Goal: Navigation & Orientation: Find specific page/section

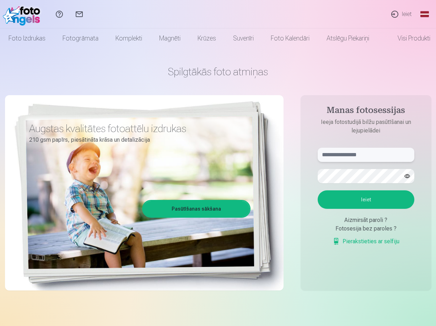
click at [346, 151] on input "text" at bounding box center [365, 155] width 97 height 14
click at [360, 153] on input "text" at bounding box center [365, 155] width 97 height 14
type input "**********"
click at [317, 190] on button "Ieiet" at bounding box center [365, 199] width 97 height 18
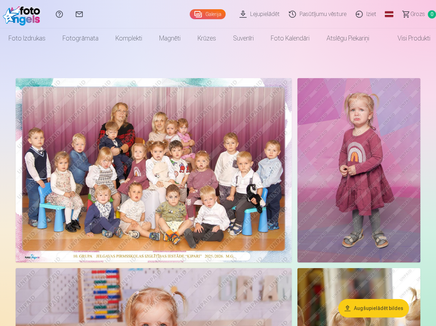
click at [153, 126] on img at bounding box center [154, 170] width 276 height 184
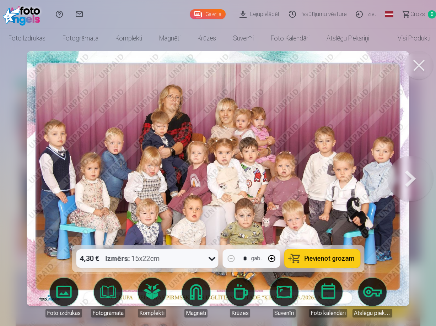
click at [403, 178] on button at bounding box center [409, 178] width 45 height 119
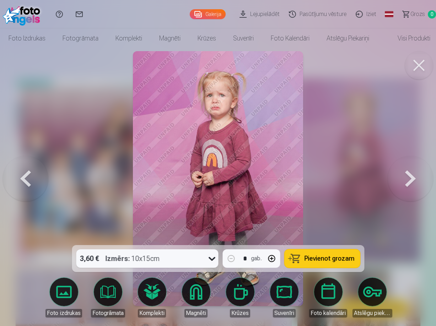
click at [403, 178] on button at bounding box center [409, 178] width 45 height 119
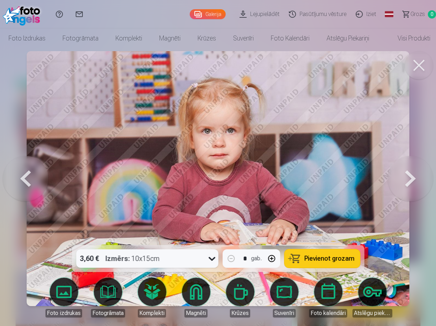
click at [403, 178] on button at bounding box center [409, 178] width 45 height 119
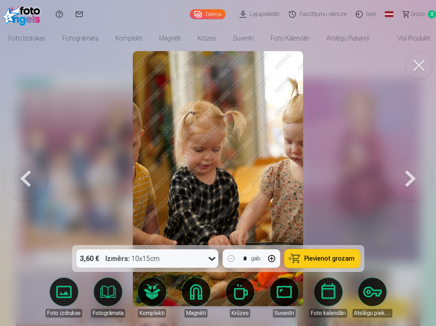
click at [403, 178] on button at bounding box center [409, 178] width 45 height 119
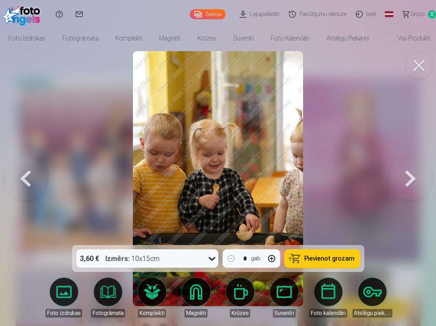
click at [403, 178] on button at bounding box center [409, 178] width 45 height 119
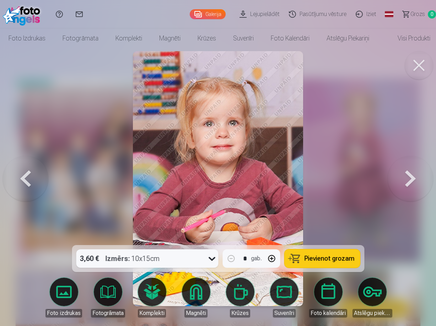
click at [403, 178] on button at bounding box center [409, 178] width 45 height 119
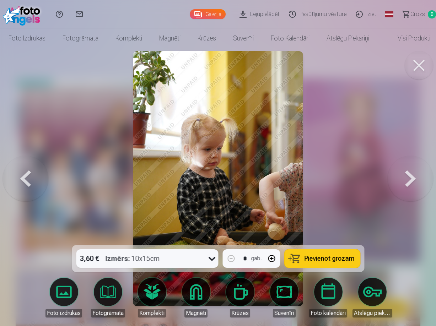
click at [403, 178] on button at bounding box center [409, 178] width 45 height 119
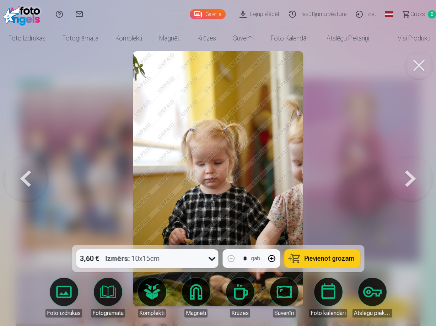
click at [403, 178] on button at bounding box center [409, 178] width 45 height 119
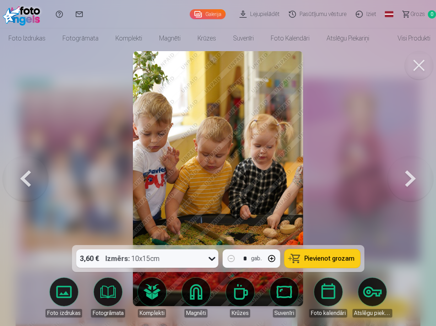
click at [403, 178] on button at bounding box center [409, 178] width 45 height 119
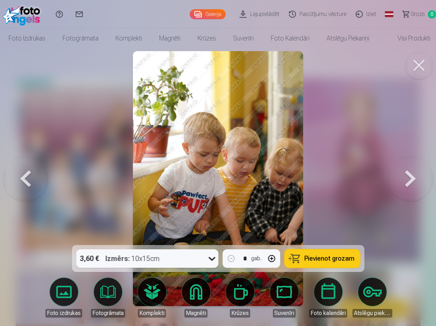
click at [403, 178] on button at bounding box center [409, 178] width 45 height 119
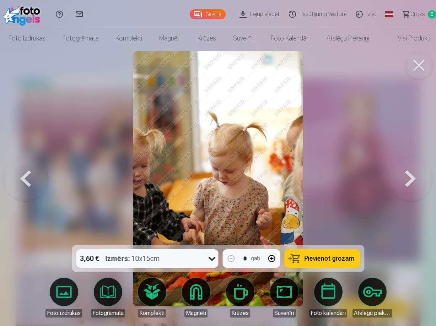
click at [403, 178] on button at bounding box center [409, 178] width 45 height 119
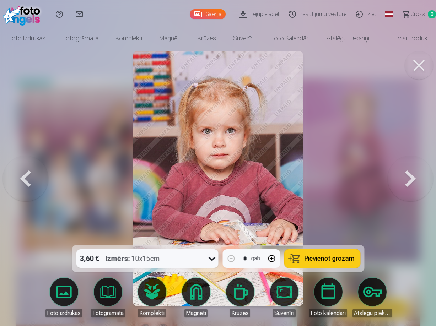
click at [403, 178] on button at bounding box center [409, 178] width 45 height 119
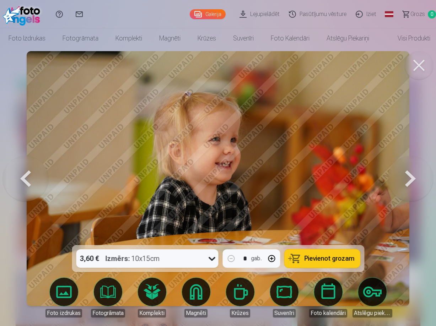
click at [403, 178] on button at bounding box center [409, 178] width 45 height 119
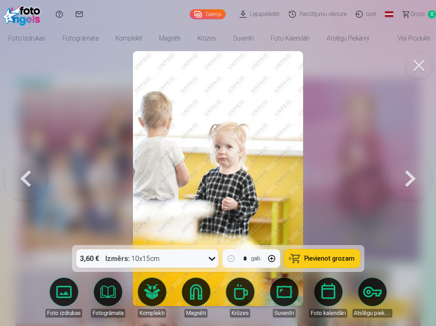
click at [403, 178] on button at bounding box center [409, 178] width 45 height 119
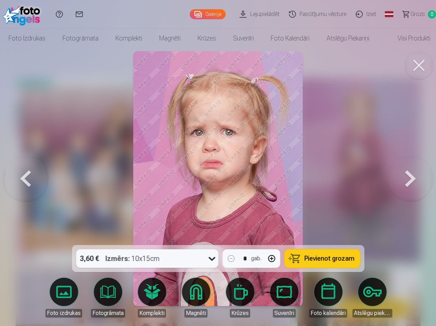
click at [403, 178] on button at bounding box center [409, 178] width 45 height 119
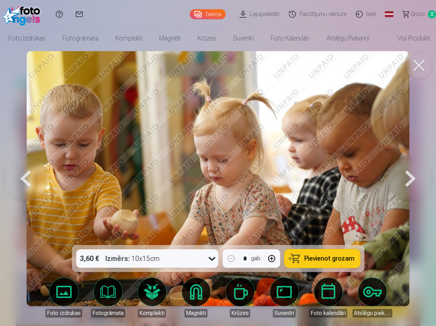
click at [403, 178] on button at bounding box center [409, 178] width 45 height 119
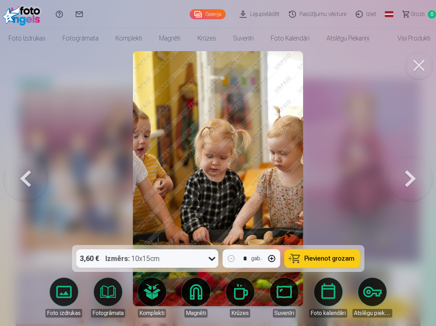
click at [403, 178] on button at bounding box center [409, 178] width 45 height 119
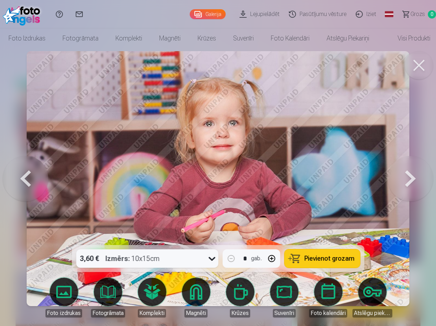
click at [32, 166] on button at bounding box center [25, 178] width 45 height 119
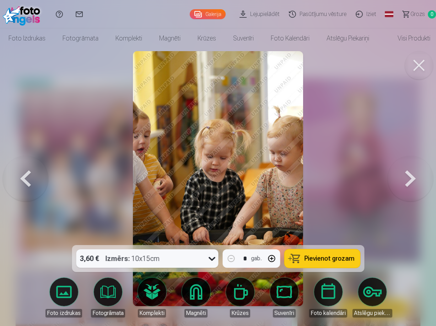
click at [28, 166] on button at bounding box center [25, 178] width 45 height 119
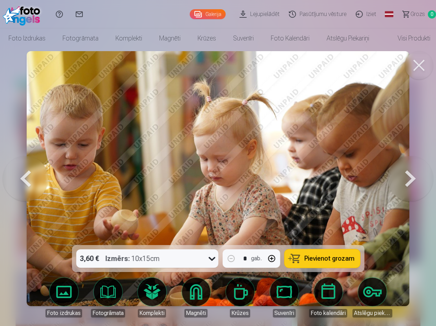
click at [406, 181] on button at bounding box center [409, 178] width 45 height 119
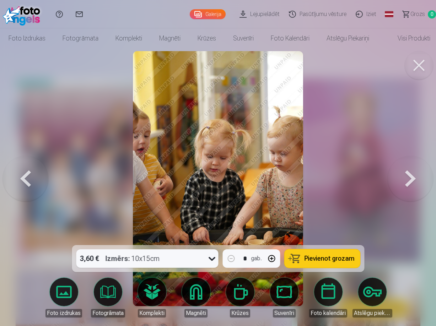
click at [406, 181] on button at bounding box center [409, 178] width 45 height 119
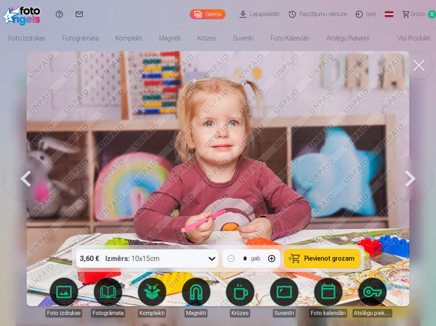
click at [406, 181] on button at bounding box center [409, 178] width 45 height 119
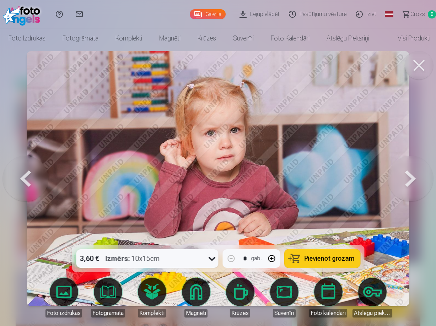
click at [406, 181] on button at bounding box center [409, 178] width 45 height 119
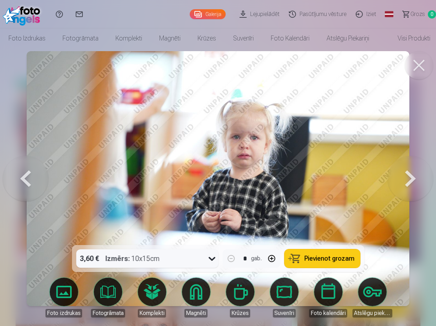
click at [406, 181] on button at bounding box center [409, 178] width 45 height 119
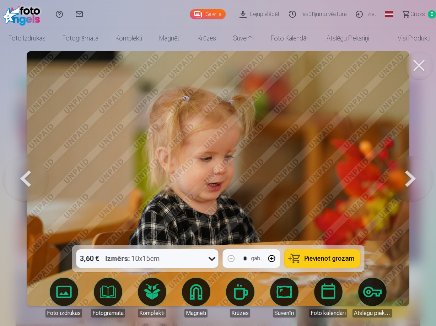
click at [406, 181] on button at bounding box center [409, 178] width 45 height 119
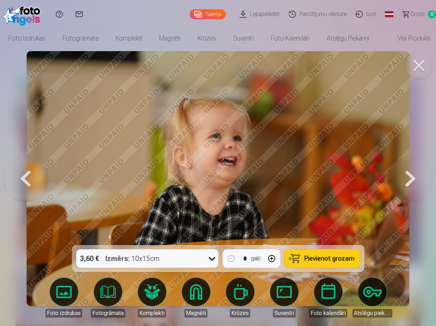
click at [406, 181] on button at bounding box center [409, 178] width 45 height 119
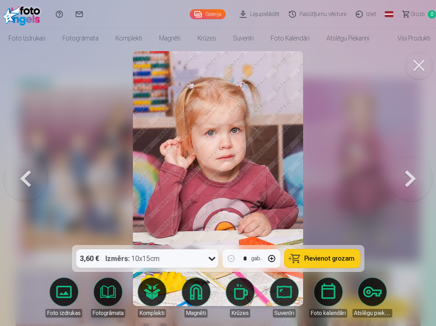
click at [406, 181] on button at bounding box center [409, 178] width 45 height 119
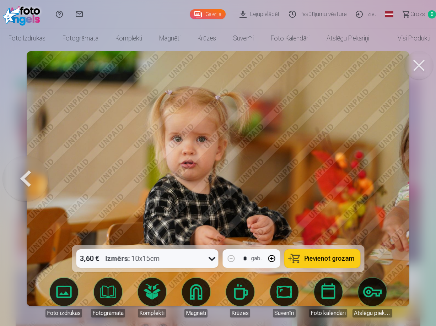
click at [406, 181] on img at bounding box center [218, 178] width 382 height 255
click at [31, 175] on button at bounding box center [25, 178] width 45 height 119
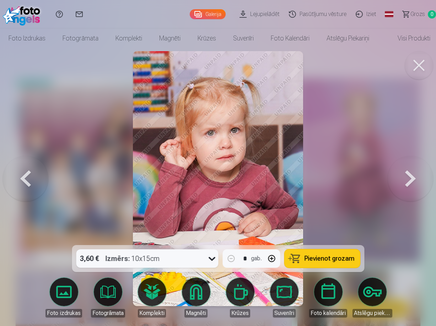
click at [28, 175] on button at bounding box center [25, 178] width 45 height 119
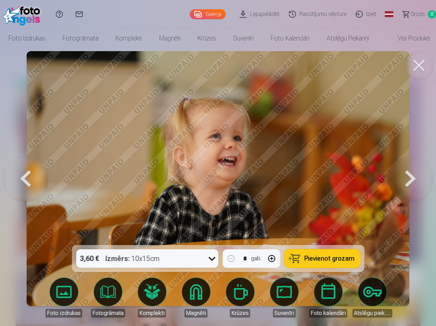
click at [27, 175] on button at bounding box center [25, 178] width 45 height 119
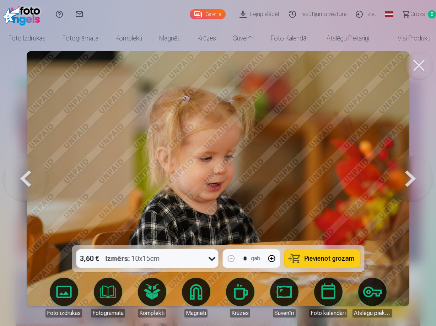
click at [27, 175] on button at bounding box center [25, 178] width 45 height 119
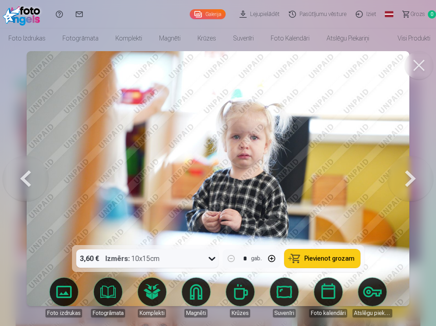
click at [27, 175] on button at bounding box center [25, 178] width 45 height 119
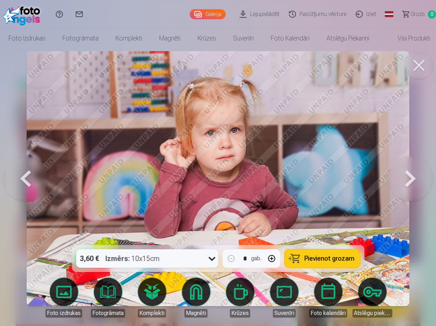
click at [27, 175] on button at bounding box center [25, 178] width 45 height 119
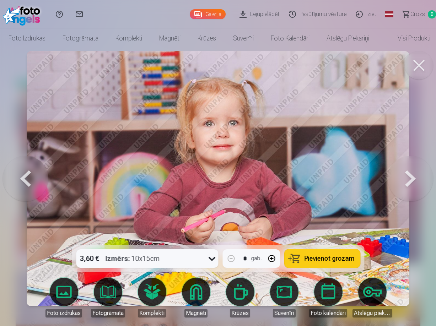
click at [27, 175] on button at bounding box center [25, 178] width 45 height 119
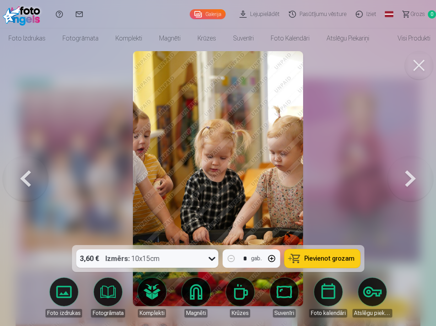
click at [27, 175] on button at bounding box center [25, 178] width 45 height 119
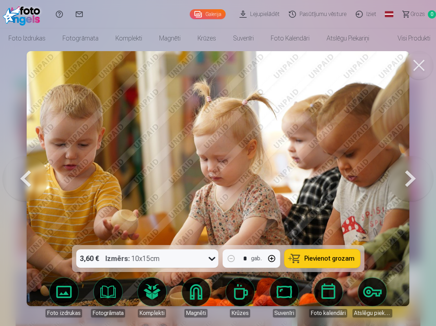
click at [27, 175] on button at bounding box center [25, 178] width 45 height 119
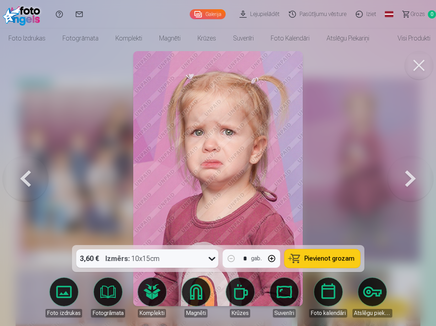
click at [27, 175] on button at bounding box center [25, 178] width 45 height 119
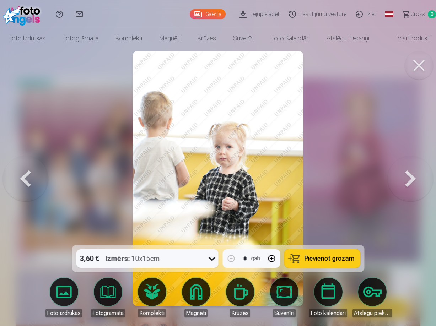
click at [27, 175] on button at bounding box center [25, 178] width 45 height 119
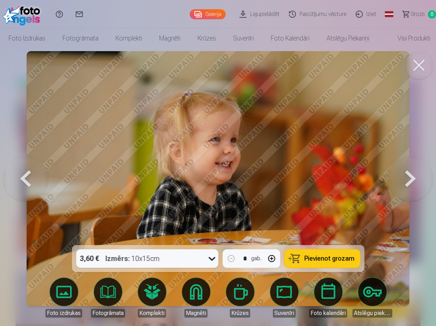
click at [27, 175] on button at bounding box center [25, 178] width 45 height 119
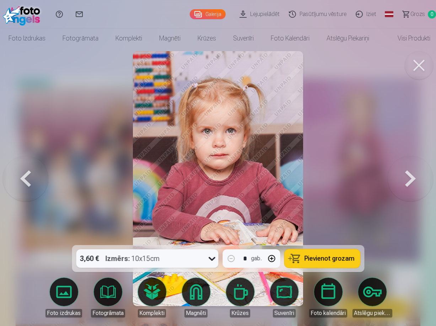
click at [27, 175] on button at bounding box center [25, 178] width 45 height 119
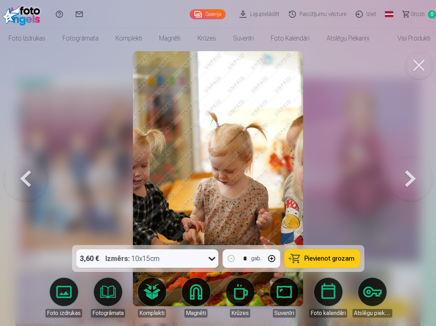
click at [27, 175] on button at bounding box center [25, 178] width 45 height 119
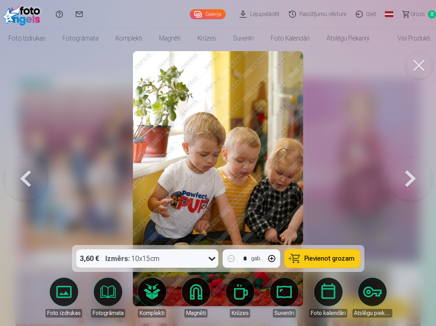
click at [27, 175] on button at bounding box center [25, 178] width 45 height 119
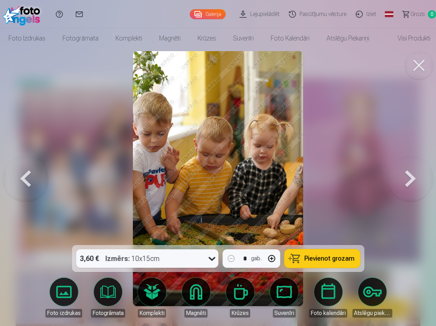
click at [27, 175] on button at bounding box center [25, 178] width 45 height 119
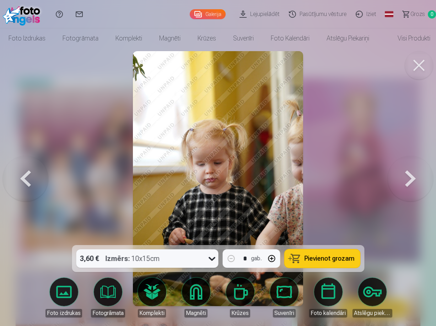
click at [27, 175] on button at bounding box center [25, 178] width 45 height 119
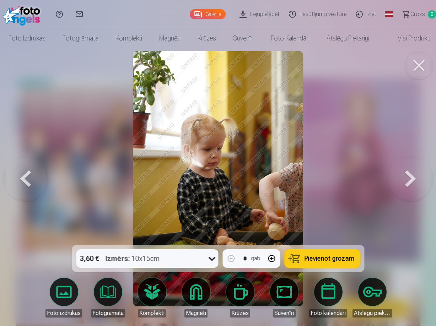
click at [27, 175] on button at bounding box center [25, 178] width 45 height 119
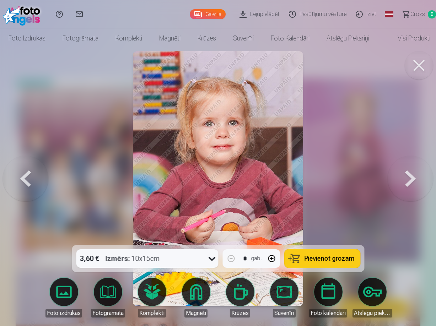
click at [27, 175] on button at bounding box center [25, 178] width 45 height 119
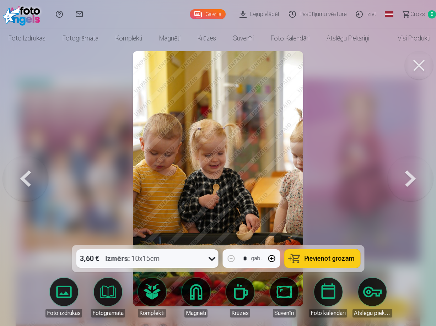
click at [423, 57] on button at bounding box center [418, 65] width 28 height 28
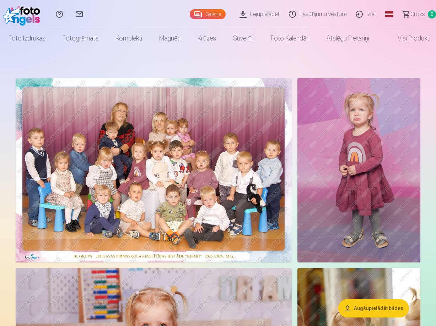
click at [135, 151] on img at bounding box center [154, 170] width 276 height 184
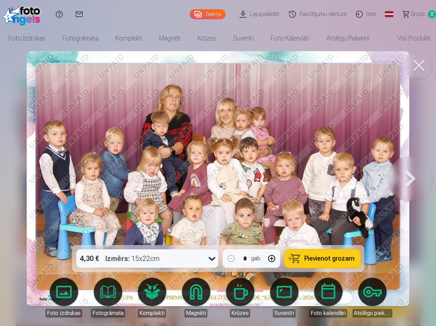
click at [423, 60] on button at bounding box center [418, 65] width 28 height 28
